Goal: Transaction & Acquisition: Purchase product/service

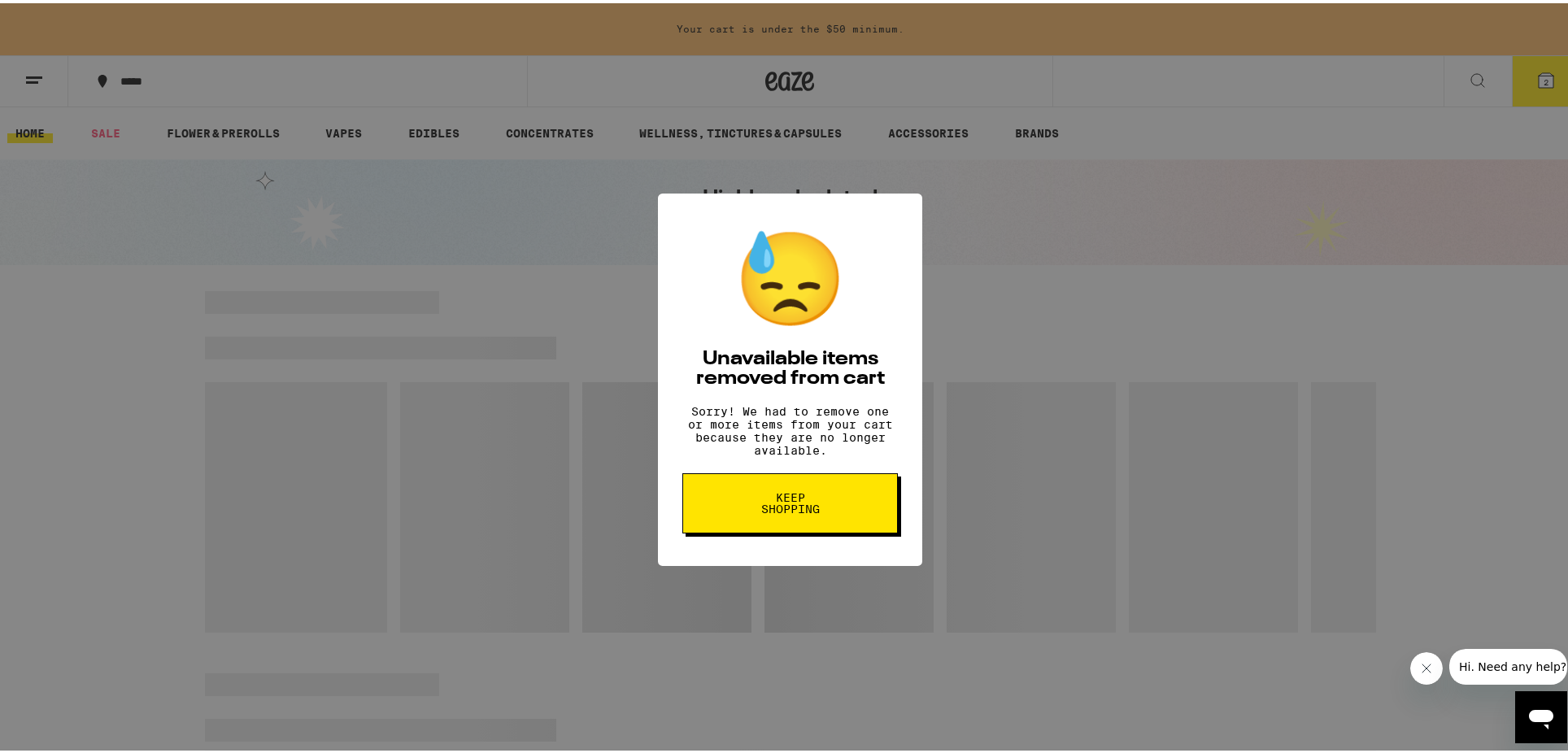
click at [756, 504] on span "Keep Shopping" at bounding box center [790, 500] width 84 height 23
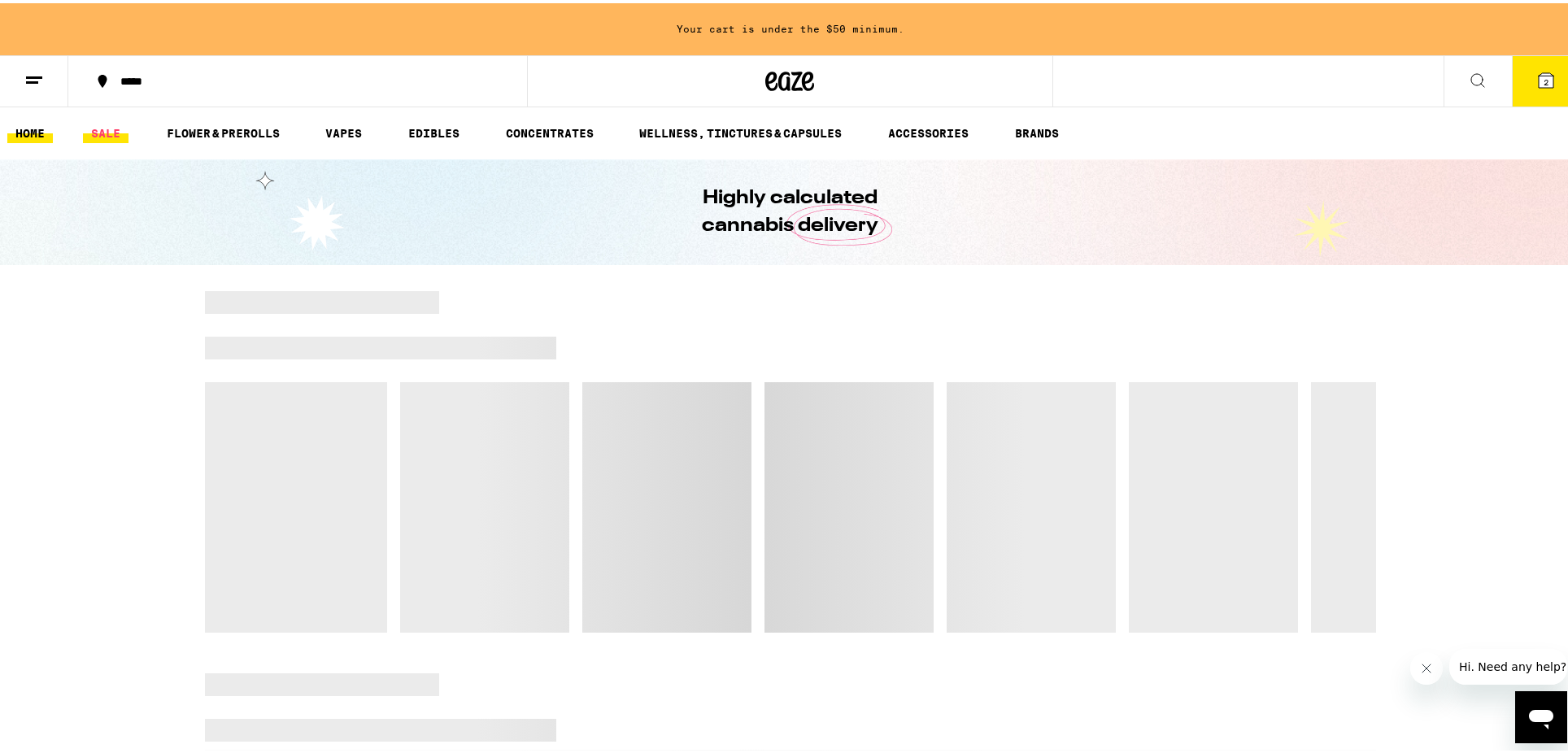
click at [92, 131] on link "SALE" at bounding box center [105, 129] width 45 height 19
